Goal: Information Seeking & Learning: Learn about a topic

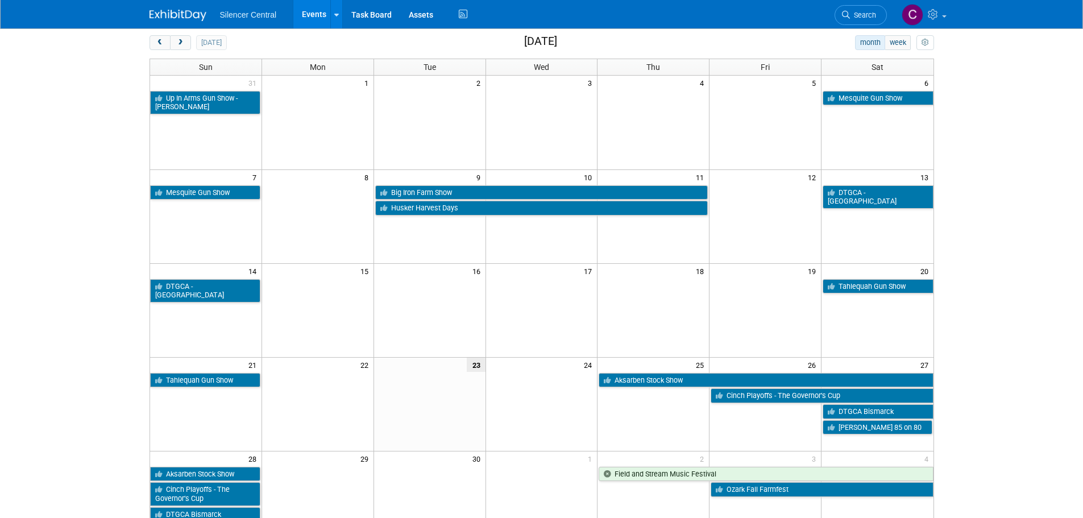
scroll to position [57, 0]
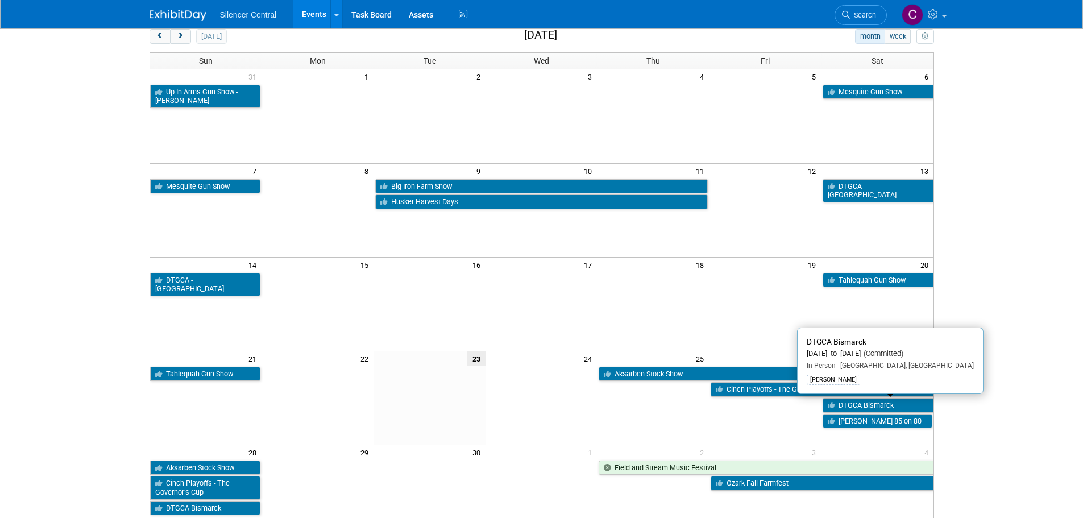
click at [839, 404] on link "DTGCA Bismarck" at bounding box center [877, 405] width 110 height 15
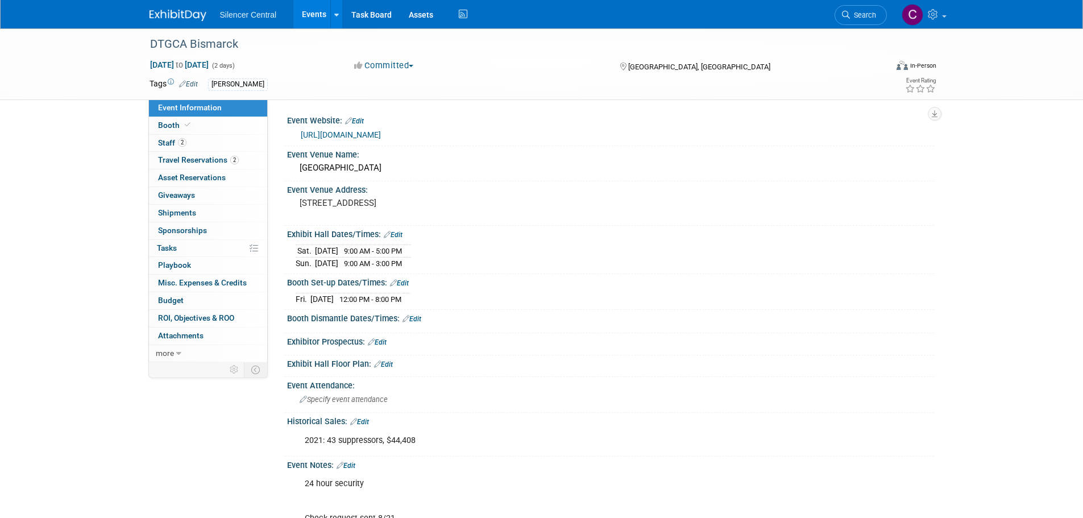
click at [188, 12] on img at bounding box center [177, 15] width 57 height 11
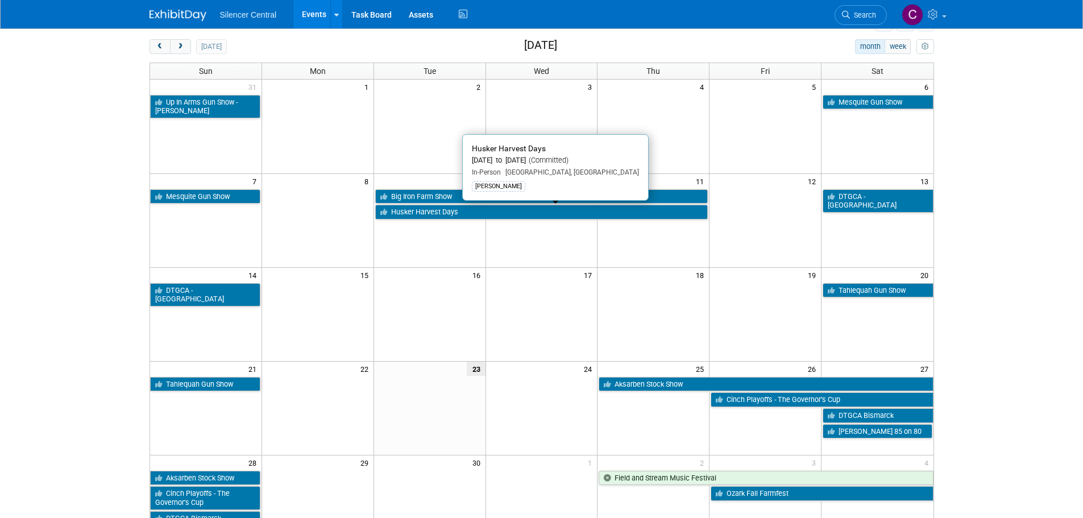
scroll to position [114, 0]
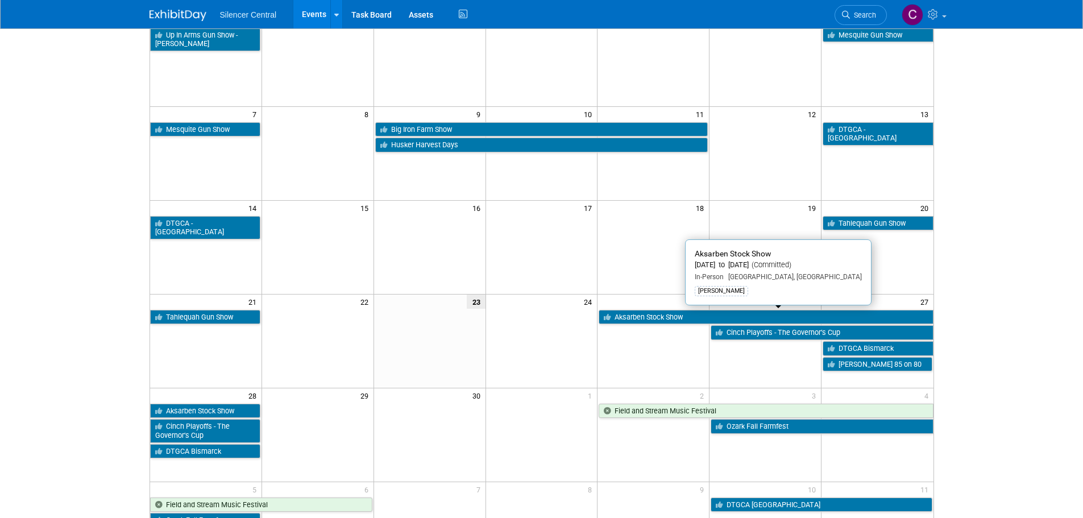
click at [658, 318] on link "Aksarben Stock Show" at bounding box center [765, 317] width 334 height 15
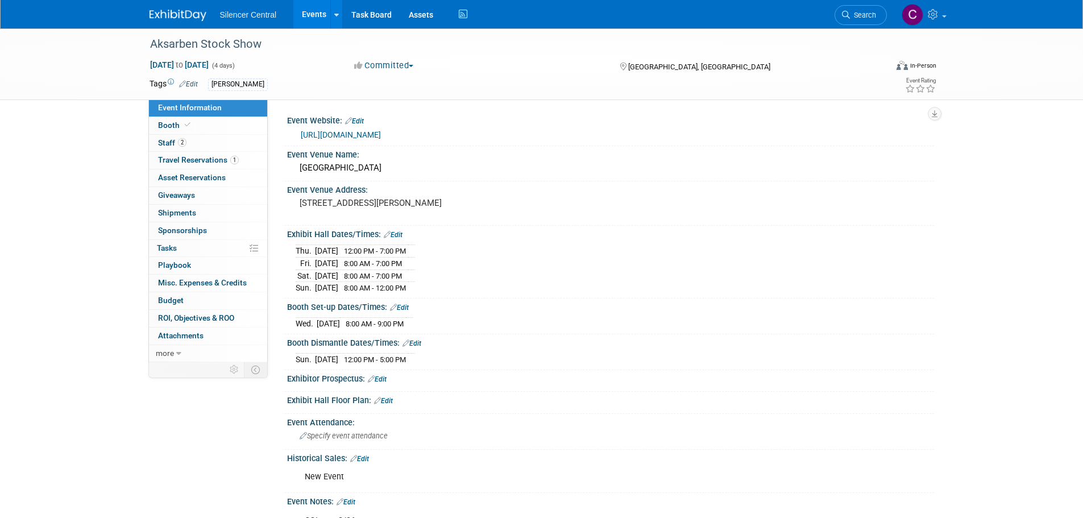
click at [167, 13] on img at bounding box center [177, 15] width 57 height 11
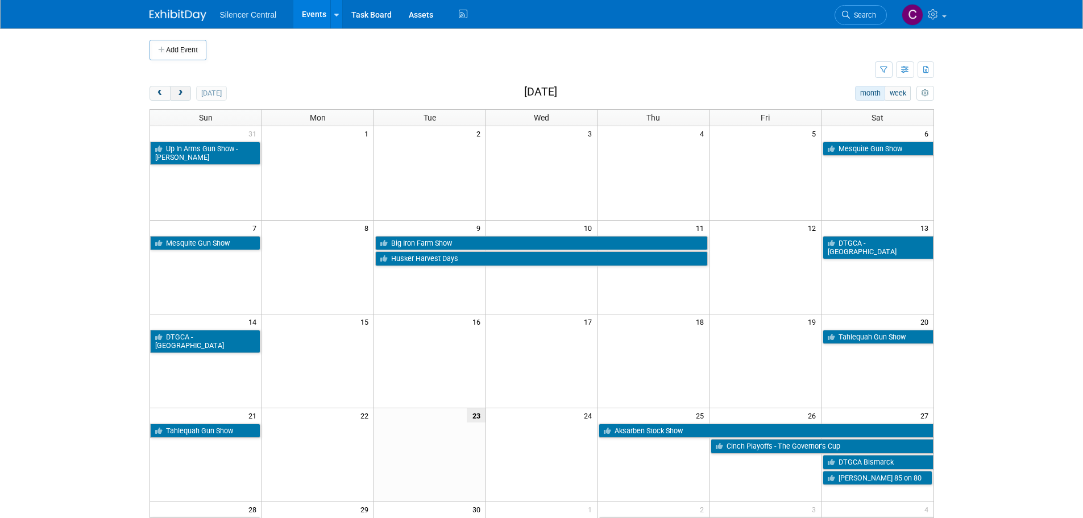
click at [180, 94] on span "next" at bounding box center [180, 93] width 9 height 7
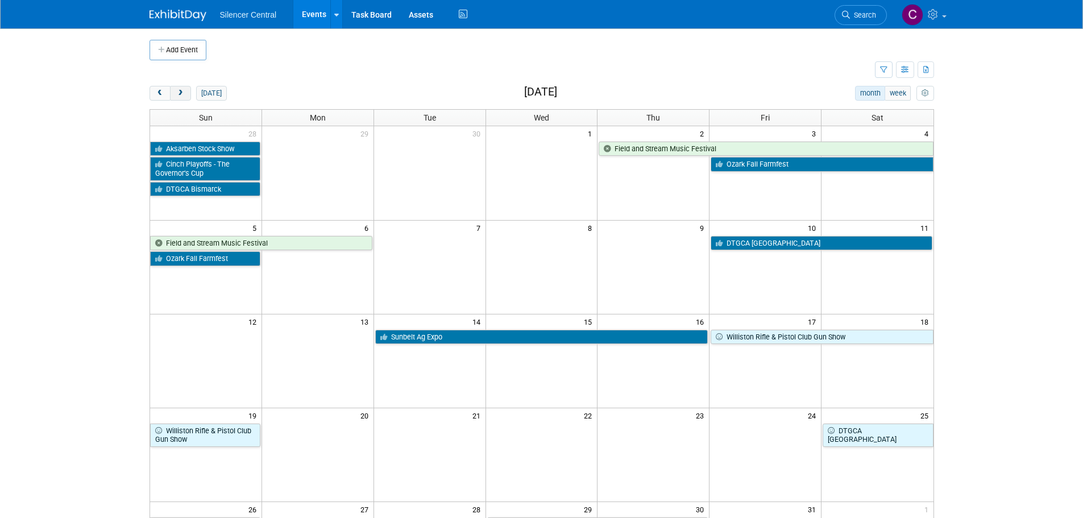
click at [178, 95] on span "next" at bounding box center [180, 93] width 9 height 7
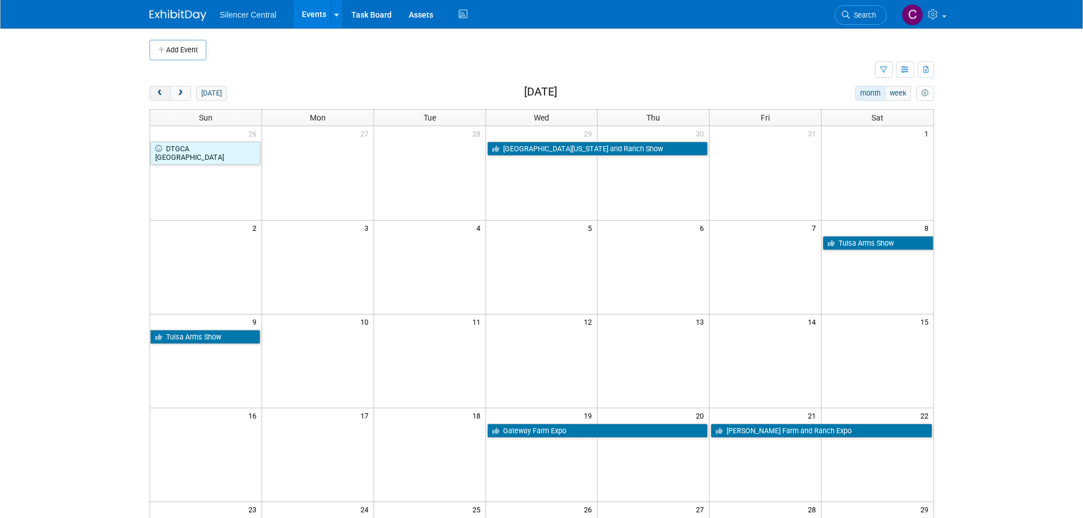
click at [163, 97] on button "prev" at bounding box center [159, 93] width 21 height 15
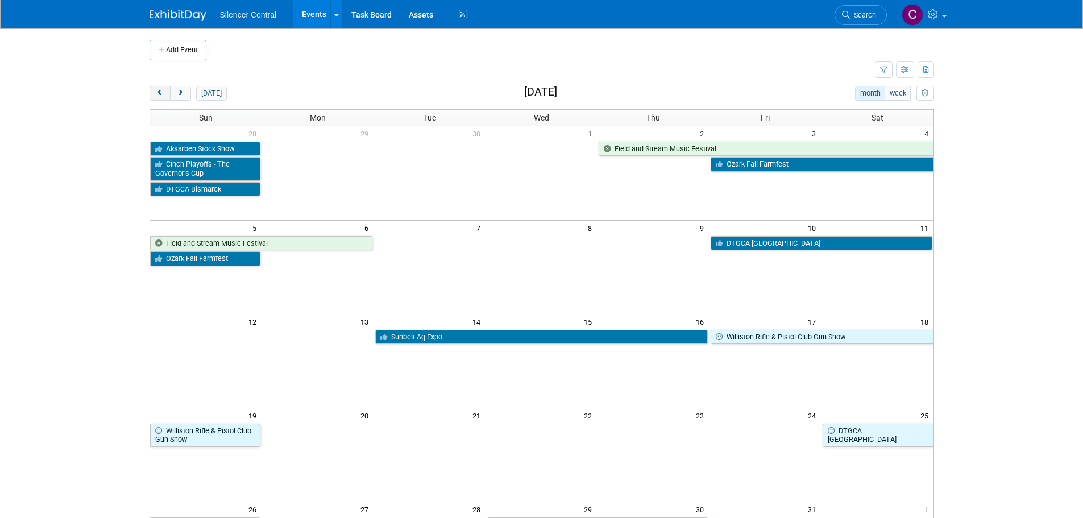
click at [153, 95] on button "prev" at bounding box center [159, 93] width 21 height 15
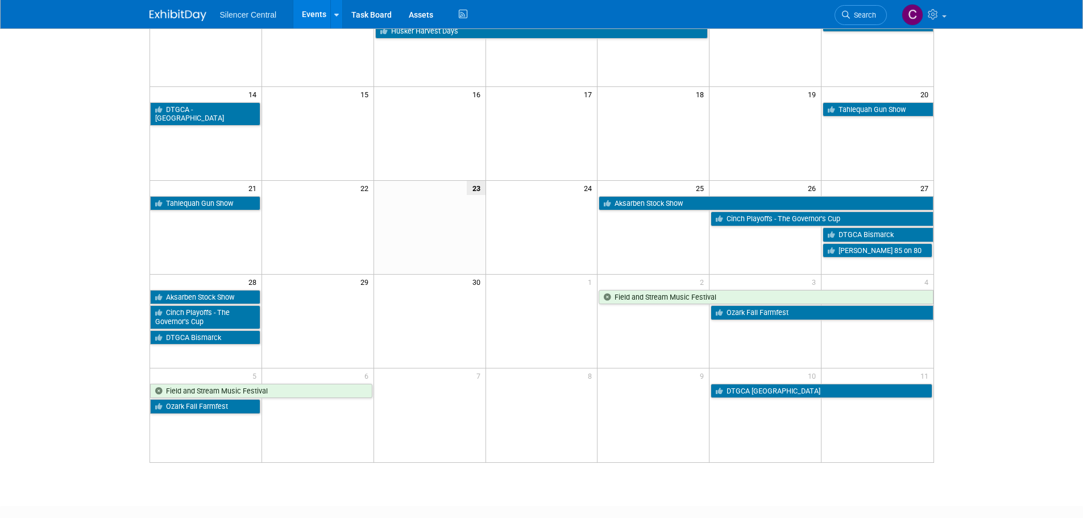
scroll to position [284, 0]
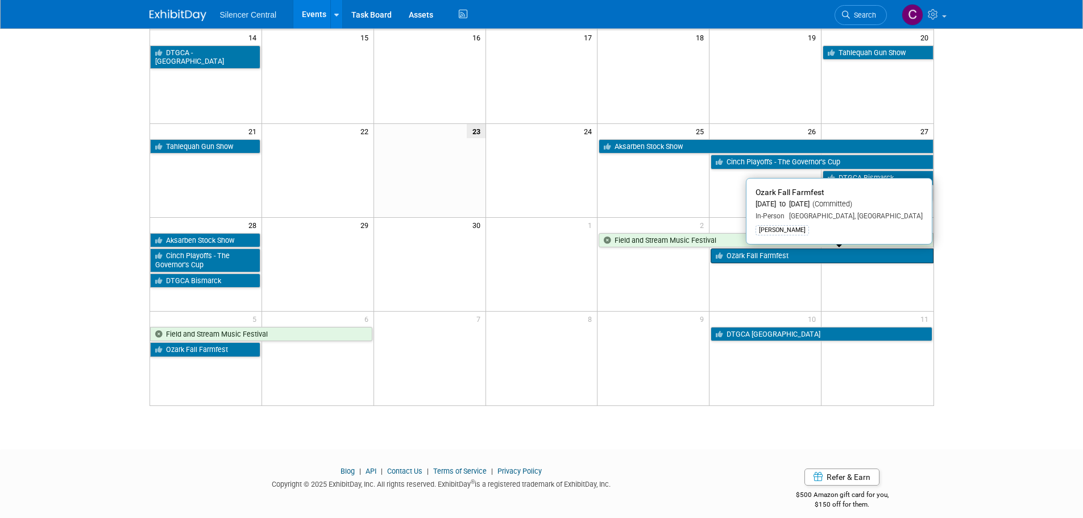
click at [741, 256] on link "Ozark Fall Farmfest" at bounding box center [821, 255] width 222 height 15
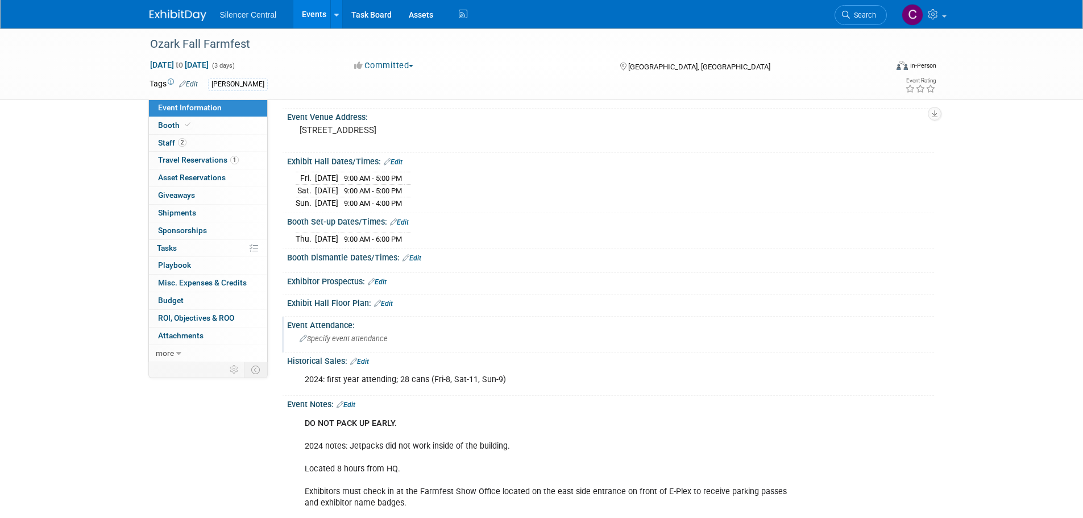
scroll to position [114, 0]
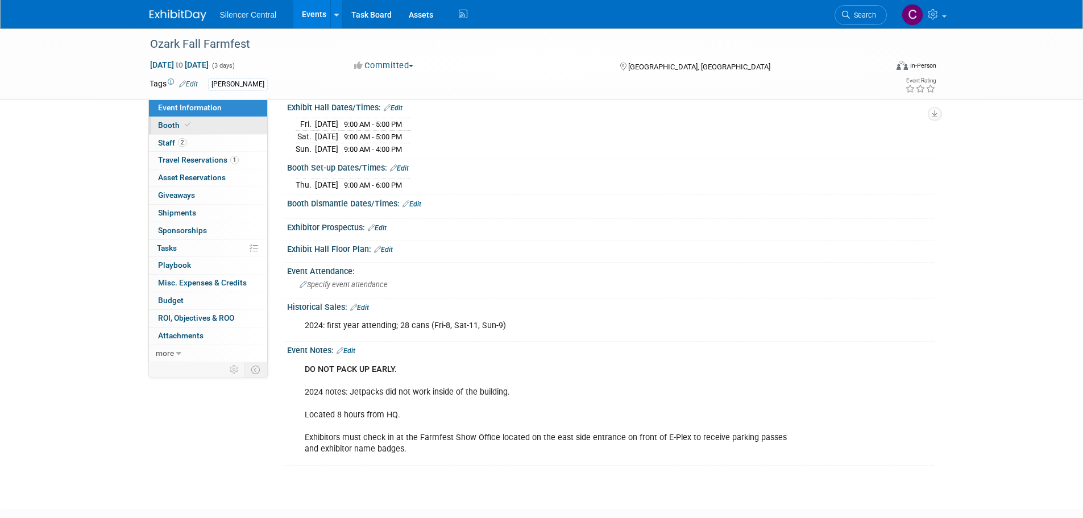
click at [222, 123] on link "Booth" at bounding box center [208, 125] width 118 height 17
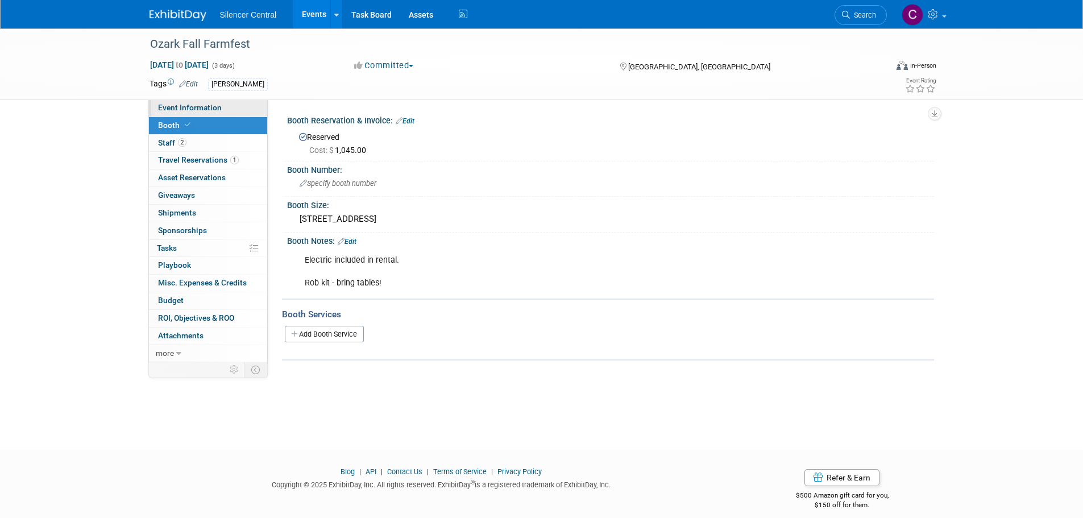
click at [215, 102] on link "Event Information" at bounding box center [208, 107] width 118 height 17
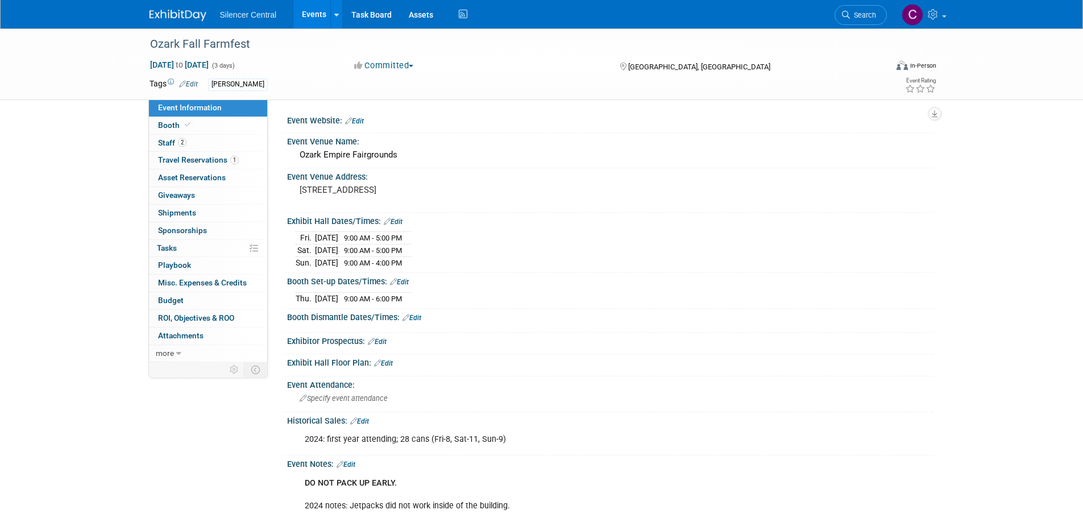
click at [192, 15] on img at bounding box center [177, 15] width 57 height 11
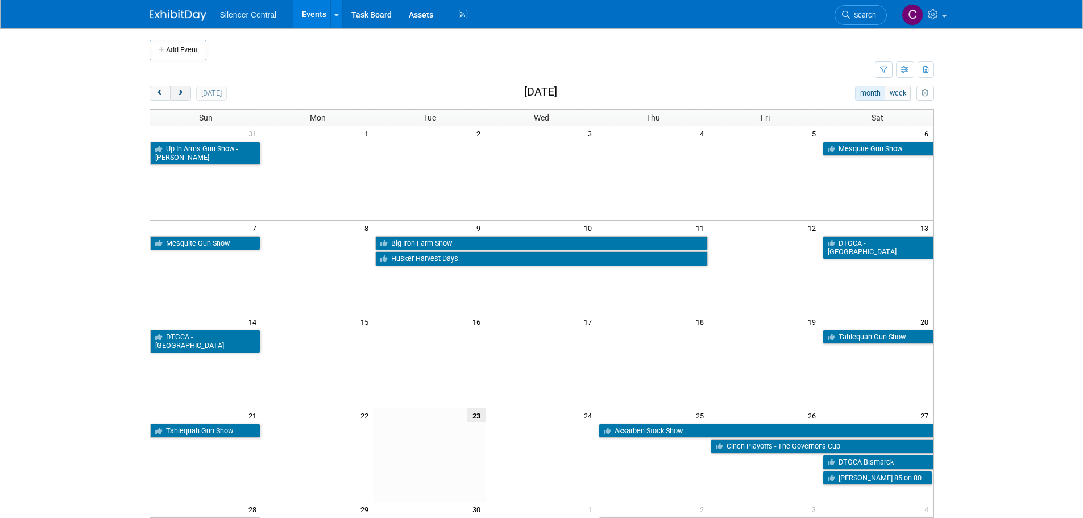
click at [181, 99] on button "next" at bounding box center [180, 93] width 21 height 15
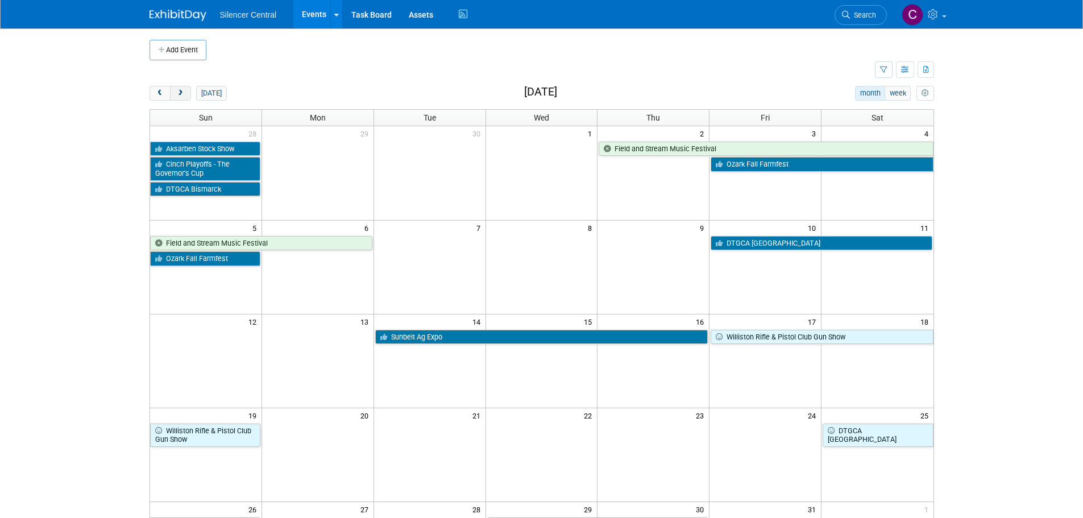
click at [181, 90] on span "next" at bounding box center [180, 93] width 9 height 7
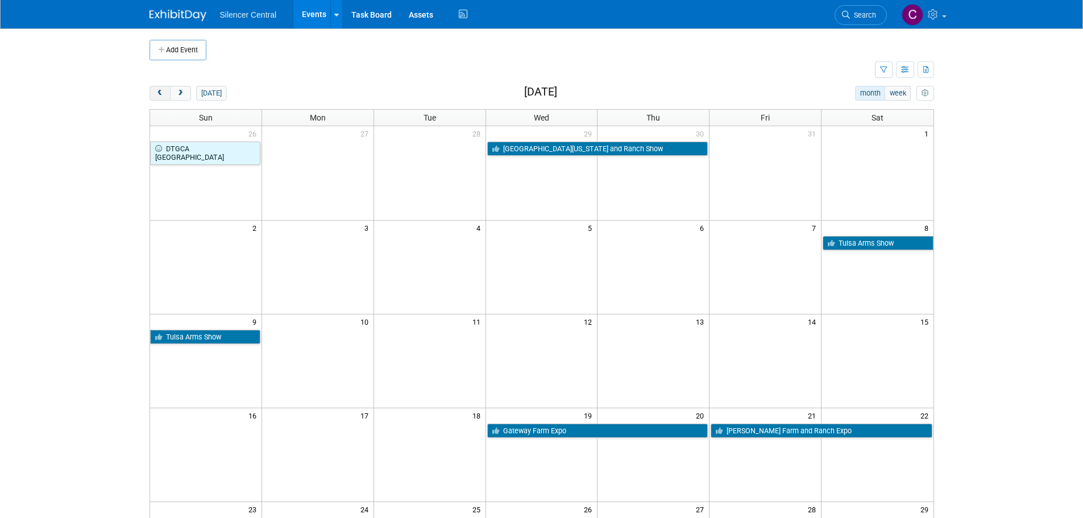
click at [164, 89] on button "prev" at bounding box center [159, 93] width 21 height 15
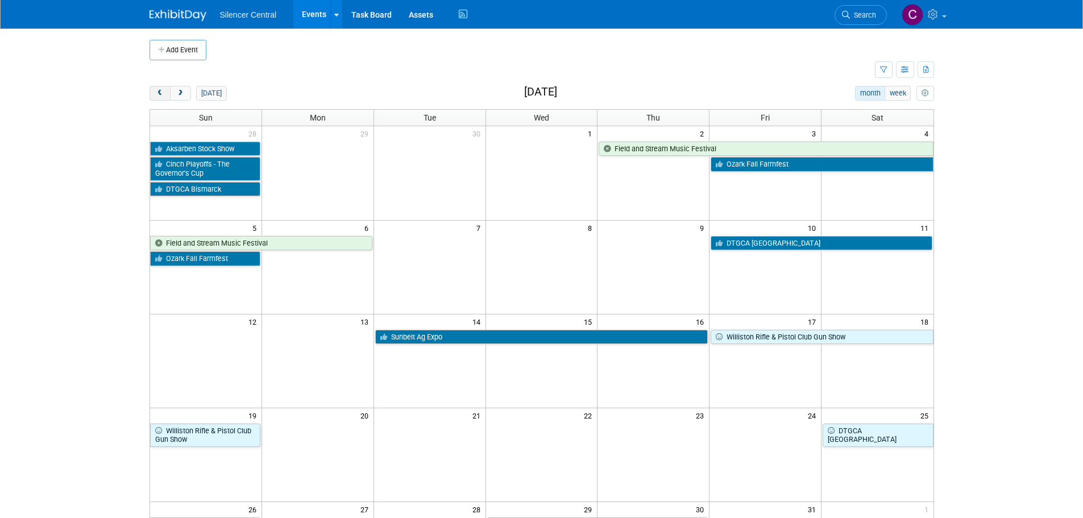
click at [167, 86] on button "prev" at bounding box center [159, 93] width 21 height 15
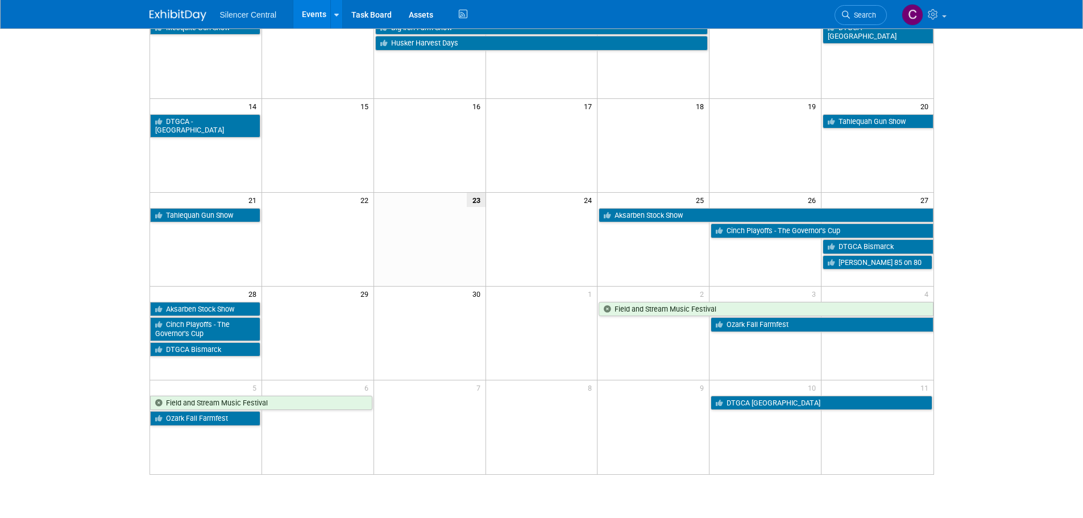
scroll to position [284, 0]
